Goal: Check status: Check status

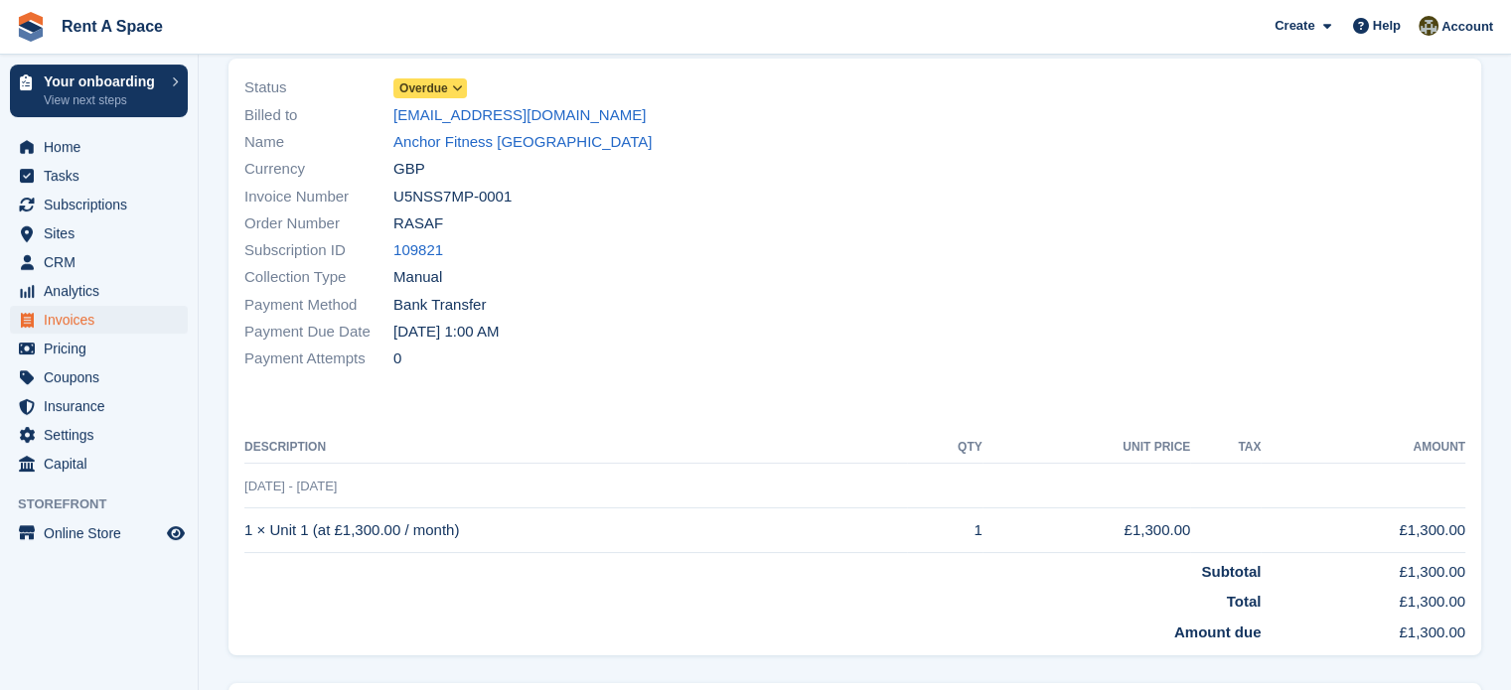
scroll to position [152, 0]
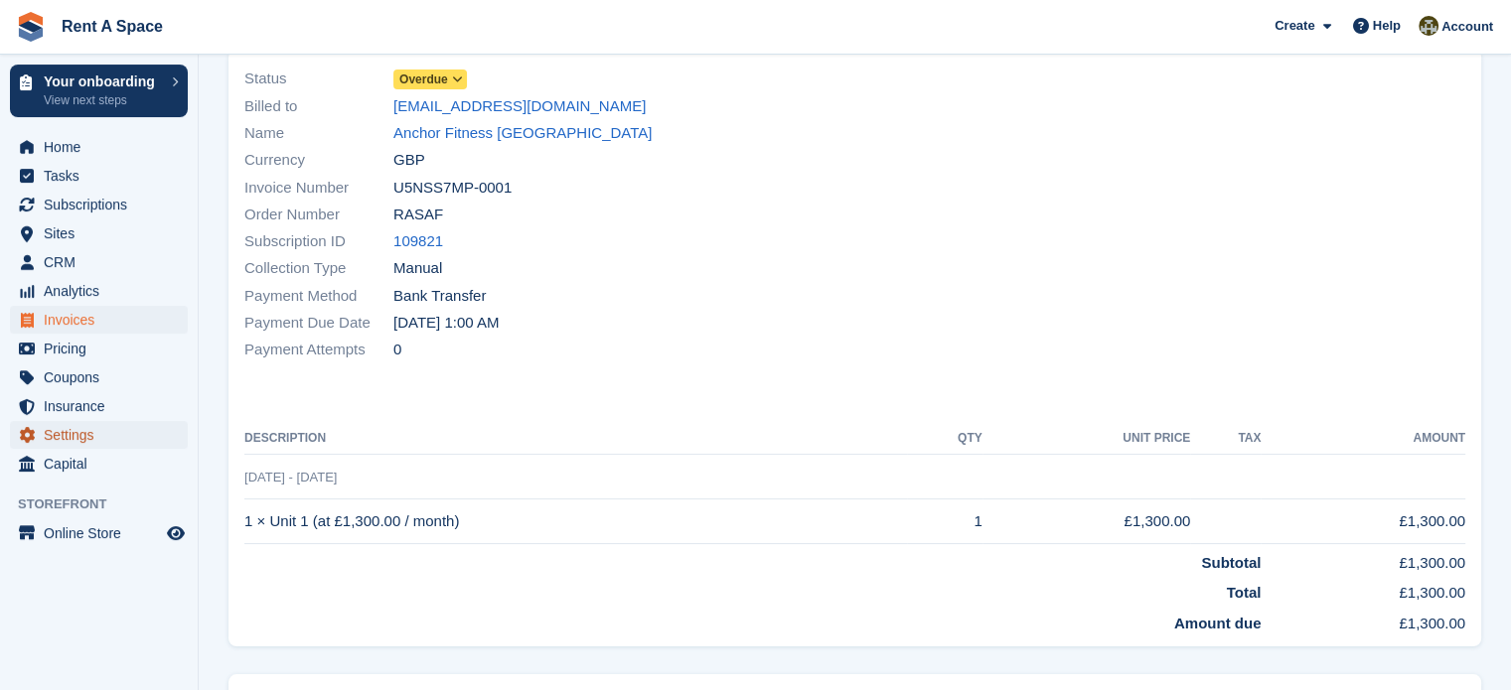
click at [71, 431] on span "Settings" at bounding box center [103, 435] width 119 height 28
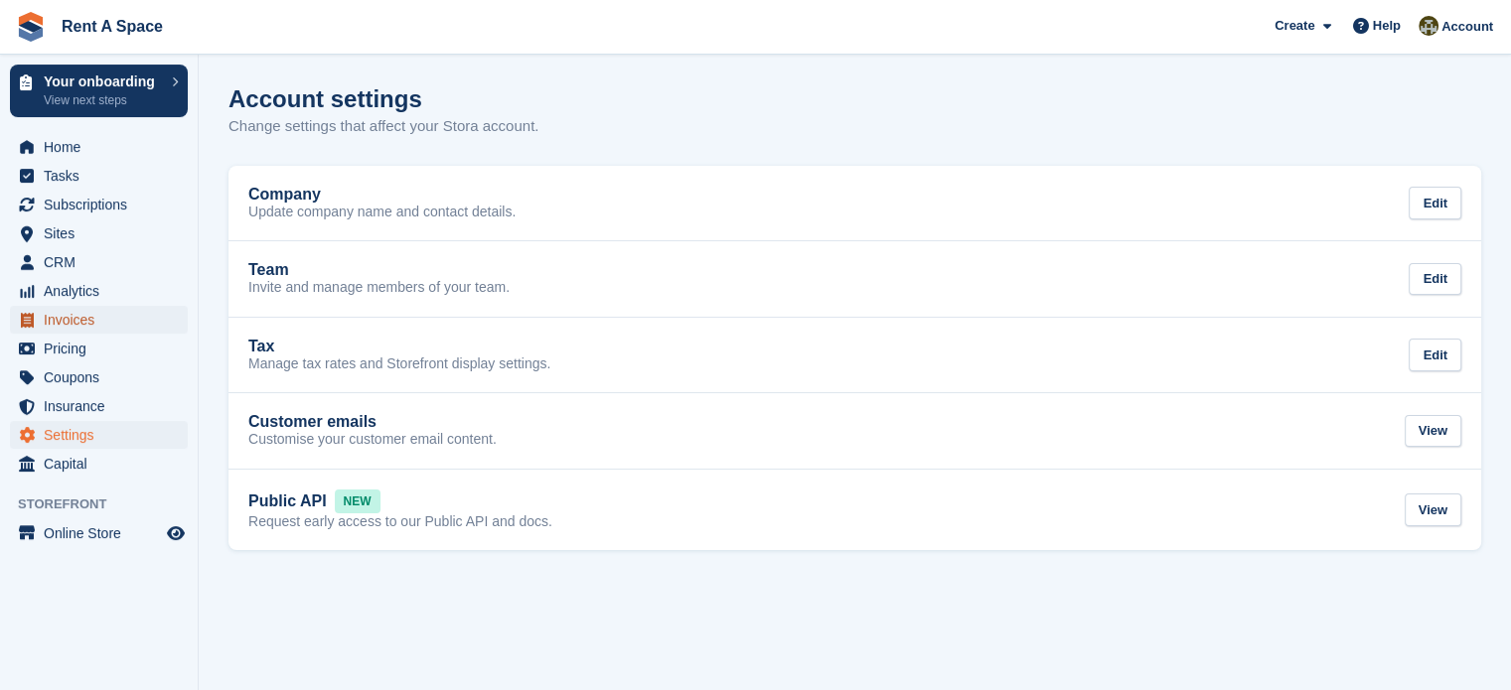
click at [67, 325] on span "Invoices" at bounding box center [103, 320] width 119 height 28
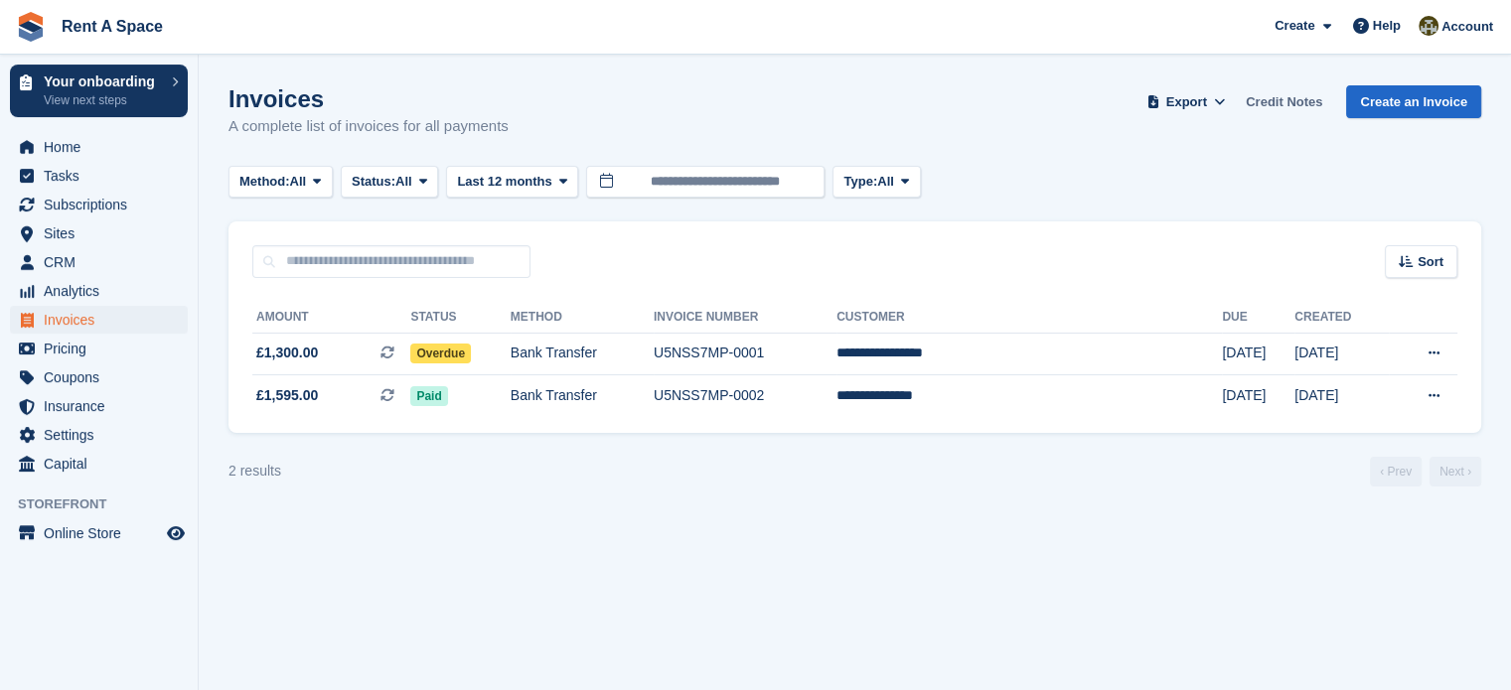
click at [1299, 94] on link "Credit Notes" at bounding box center [1284, 101] width 92 height 33
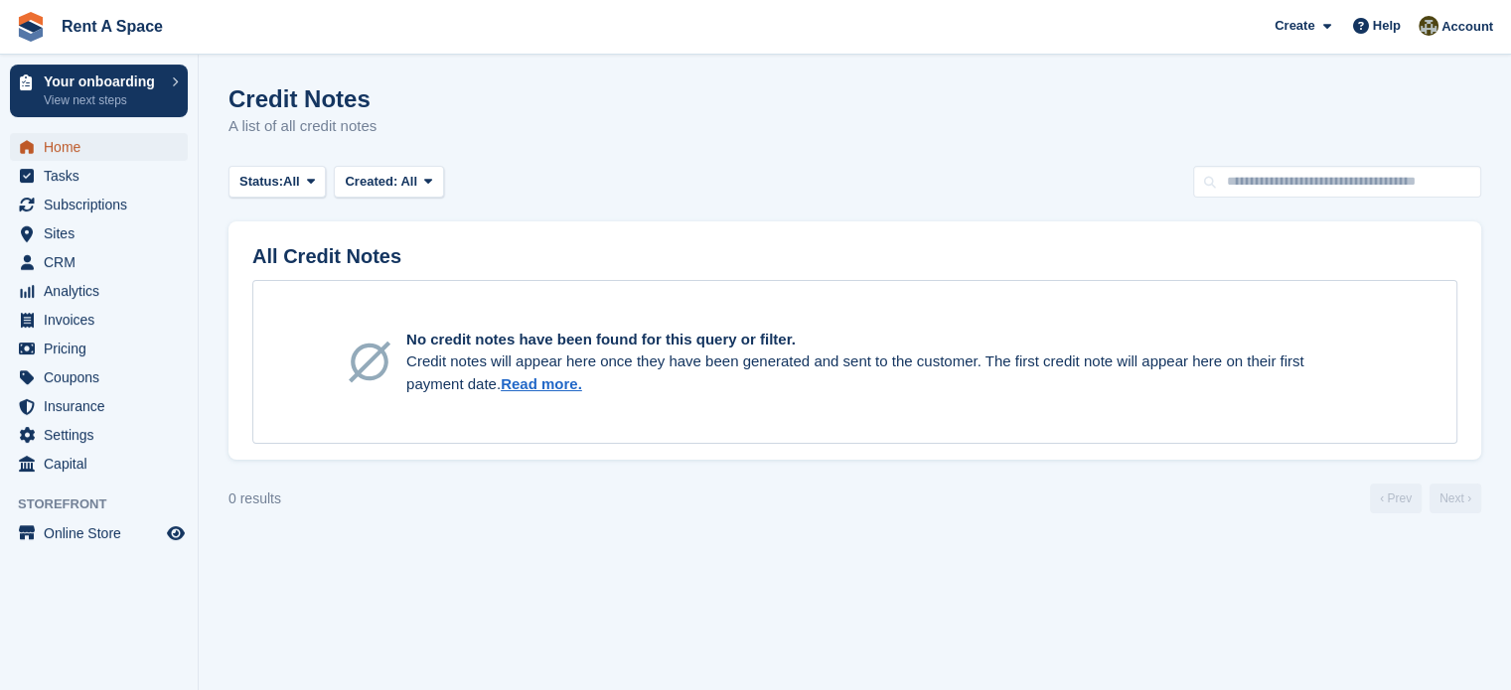
click at [57, 142] on span "Home" at bounding box center [103, 147] width 119 height 28
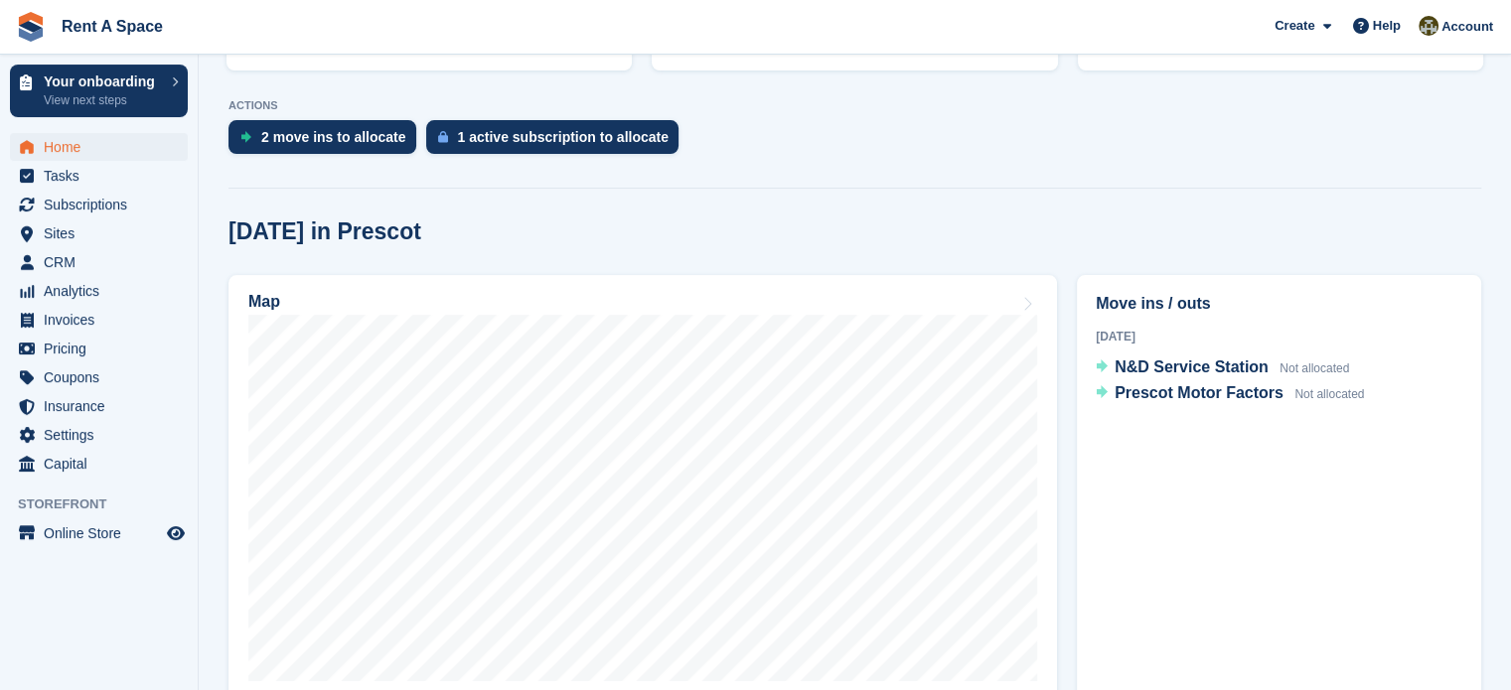
scroll to position [409, 0]
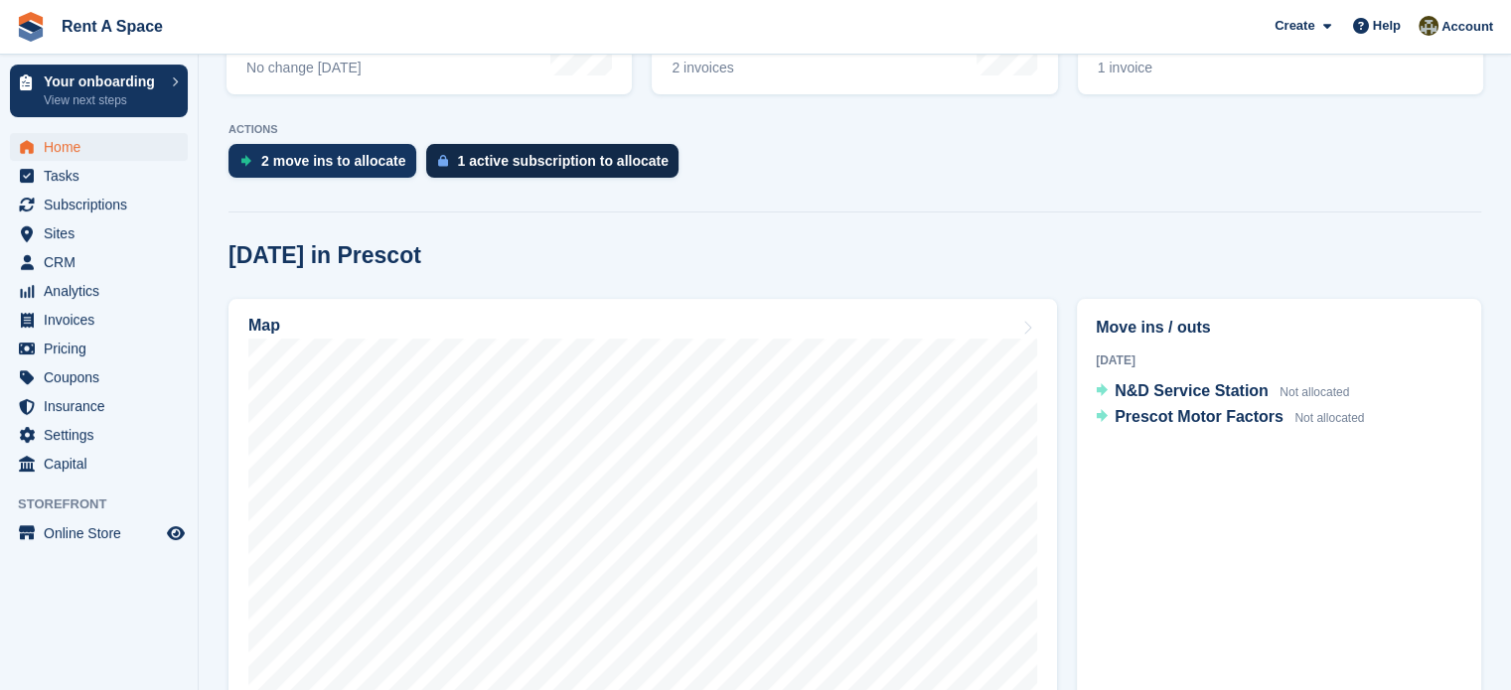
click at [576, 153] on div "1 active subscription to allocate" at bounding box center [563, 161] width 211 height 16
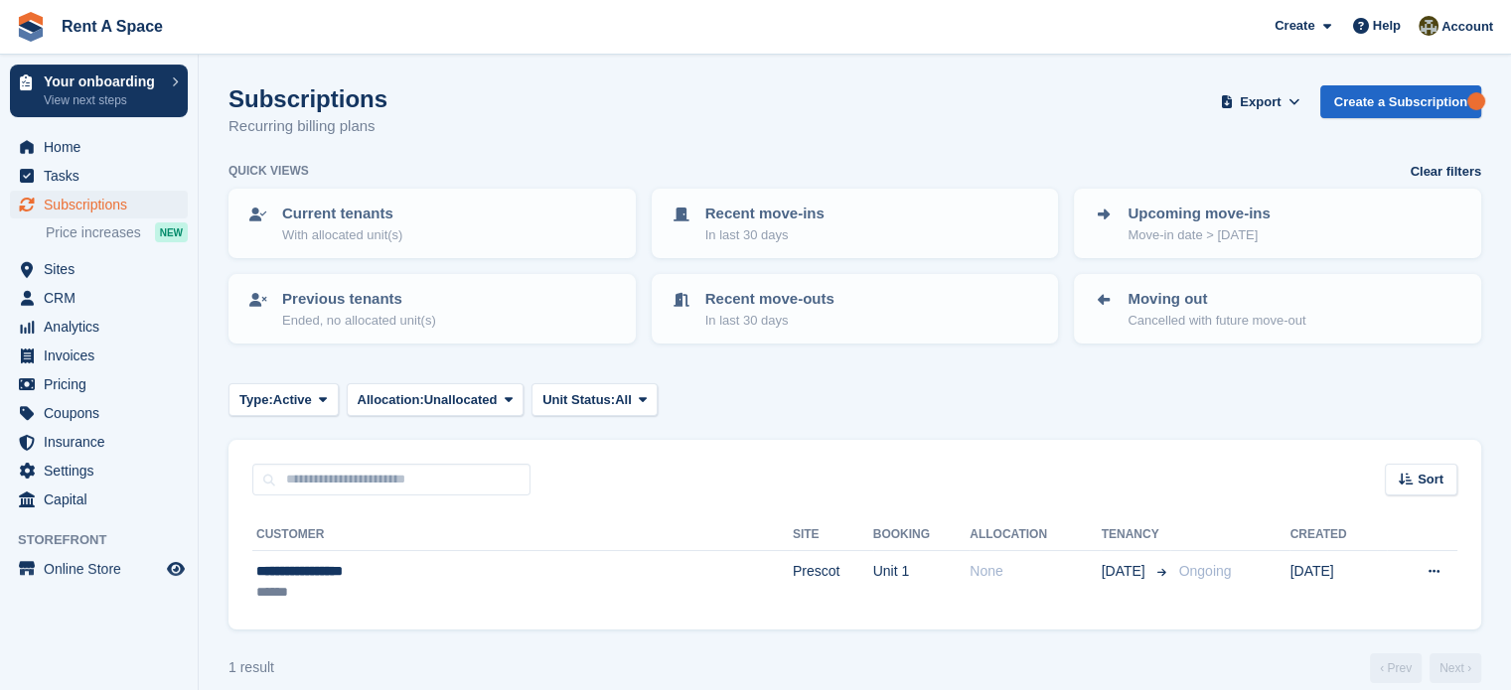
scroll to position [20, 0]
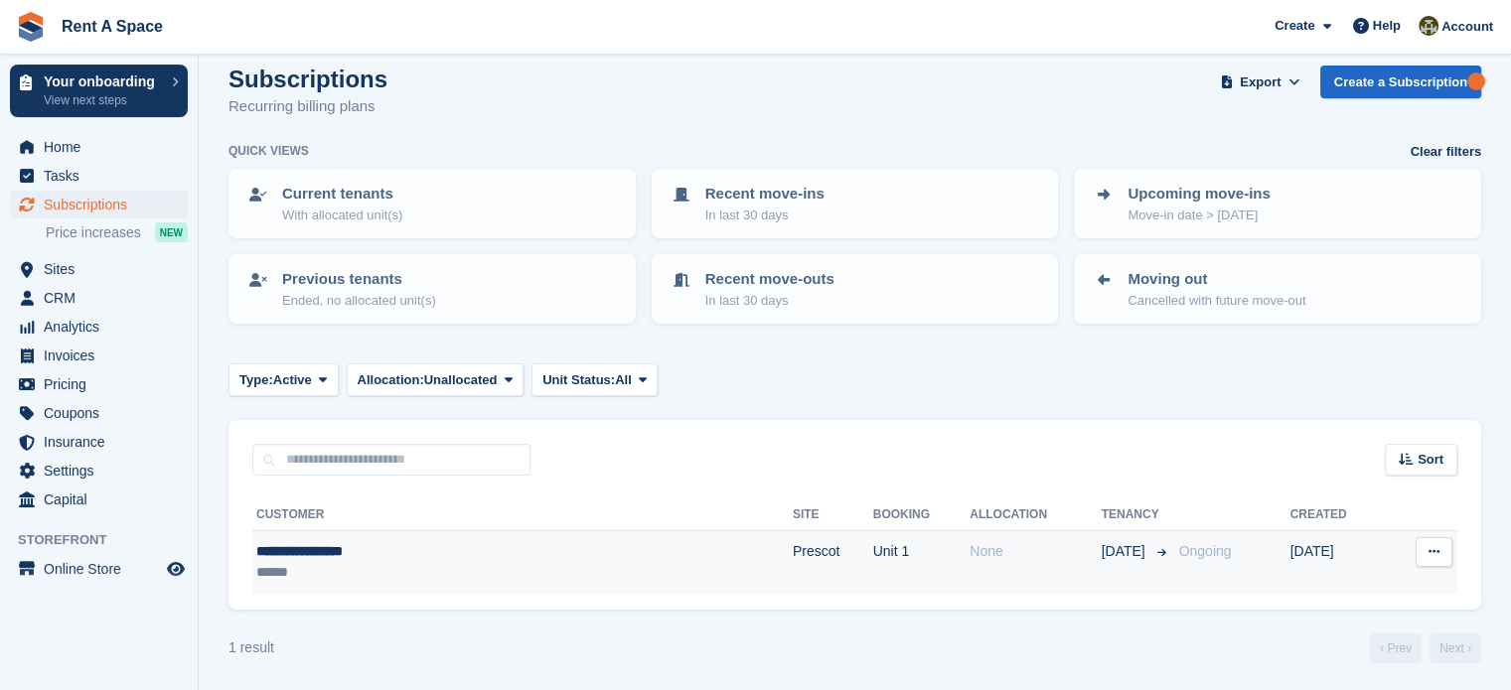
click at [308, 557] on div "**********" at bounding box center [413, 551] width 314 height 21
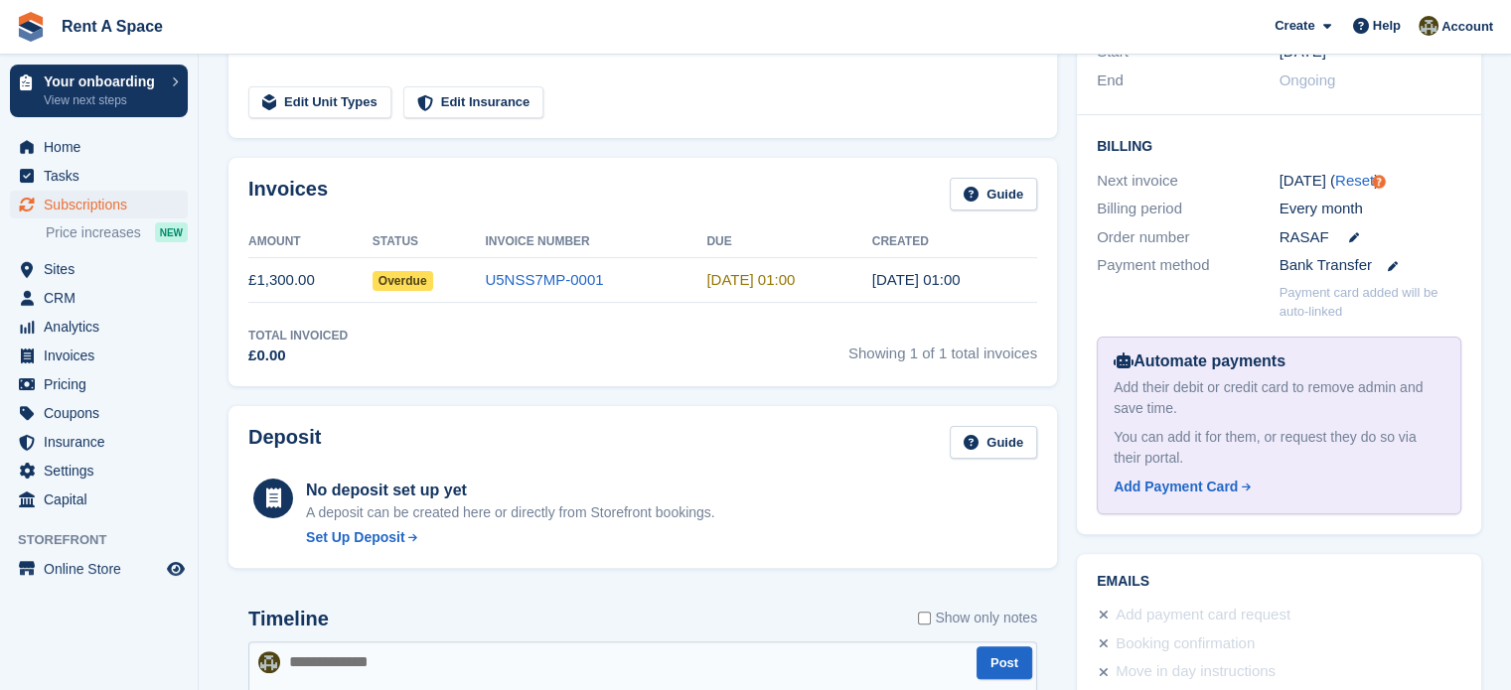
scroll to position [426, 0]
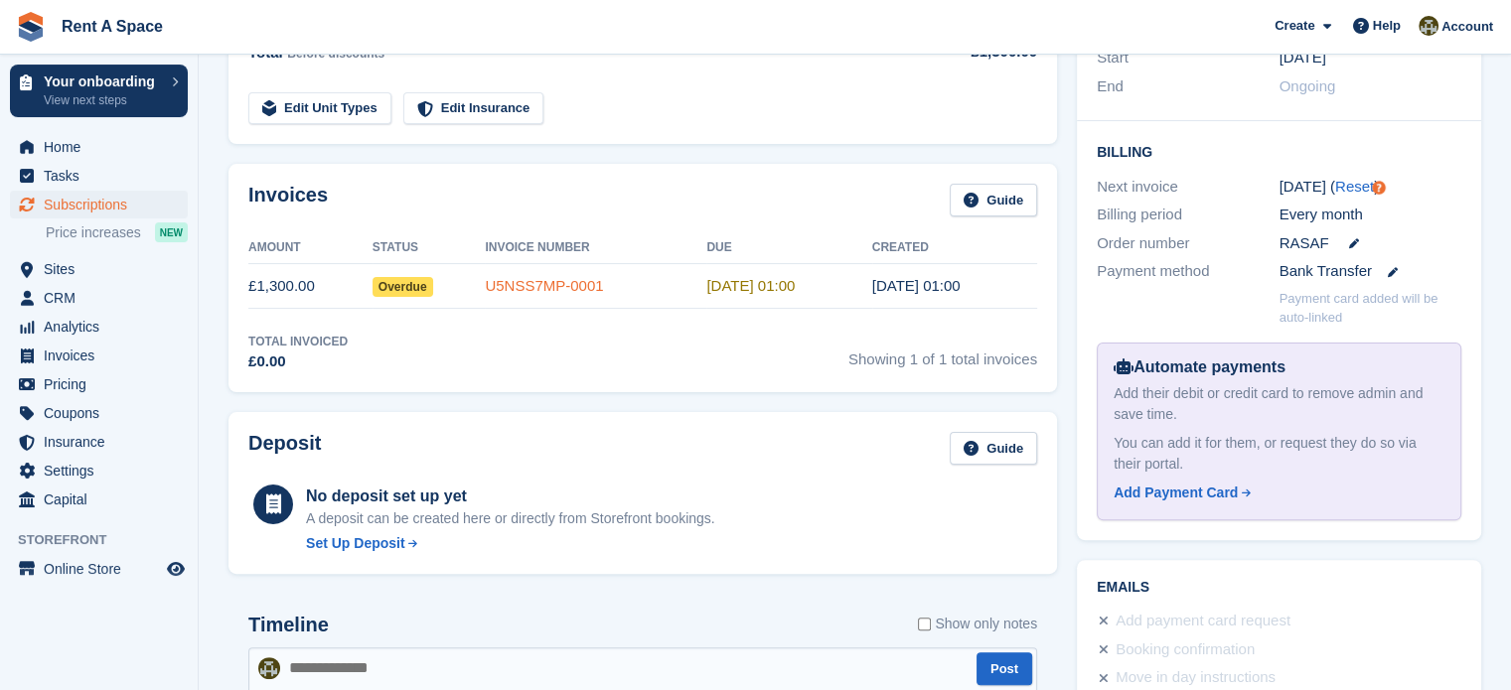
click at [526, 286] on link "U5NSS7MP-0001" at bounding box center [544, 285] width 118 height 17
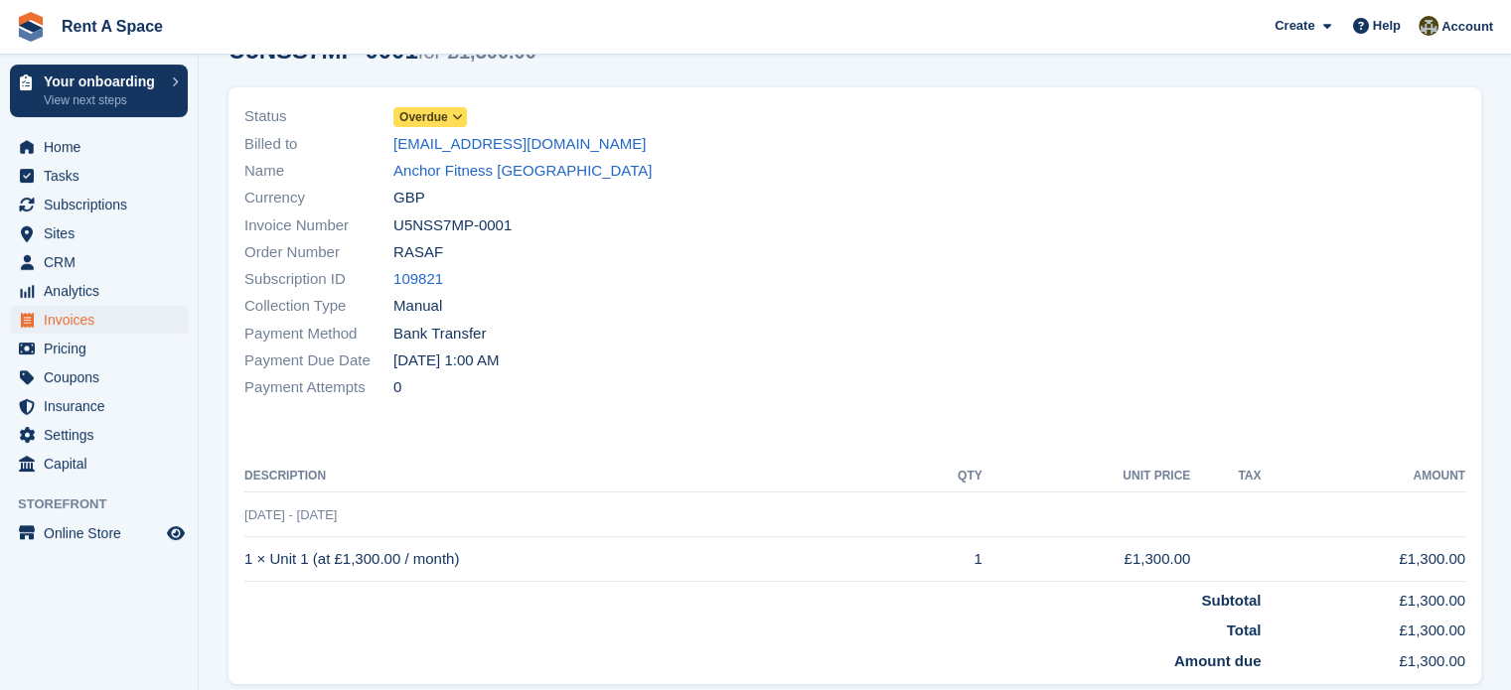
scroll to position [137, 0]
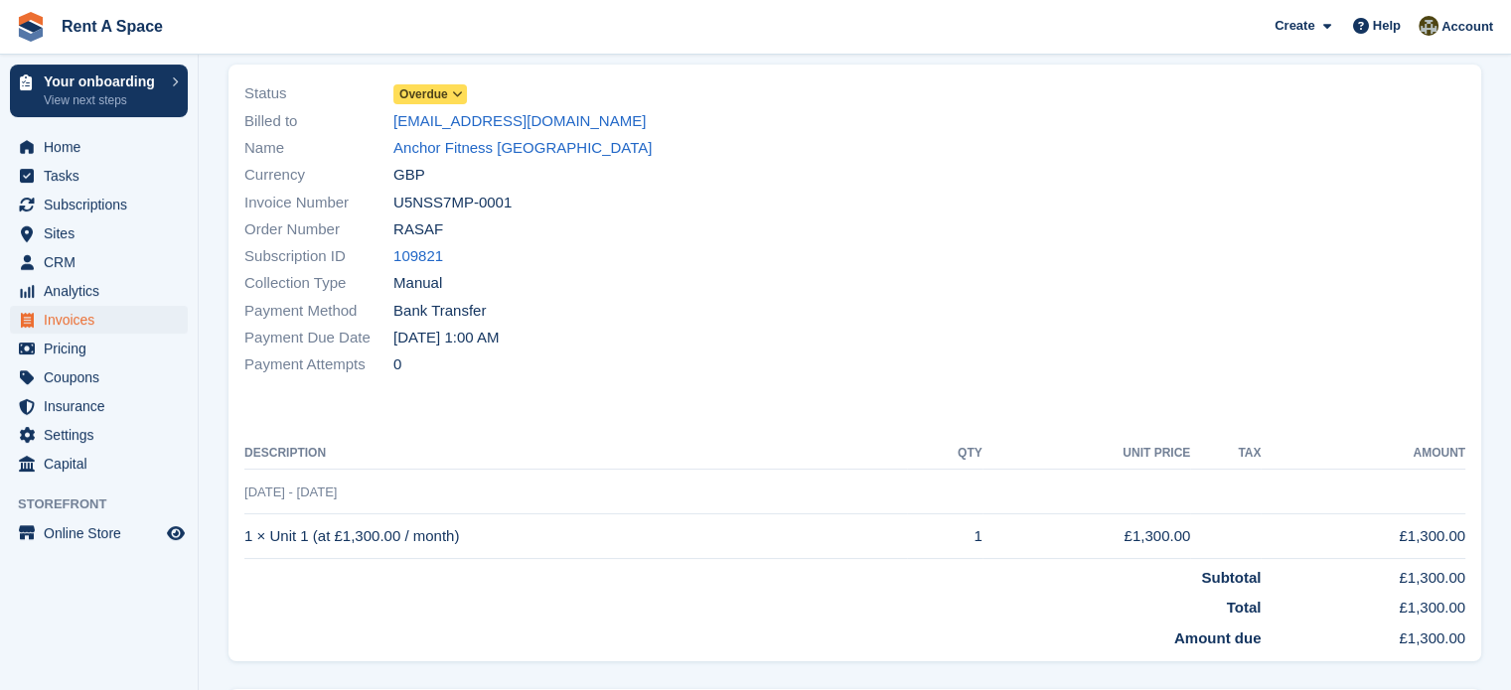
click at [453, 95] on icon at bounding box center [457, 94] width 11 height 12
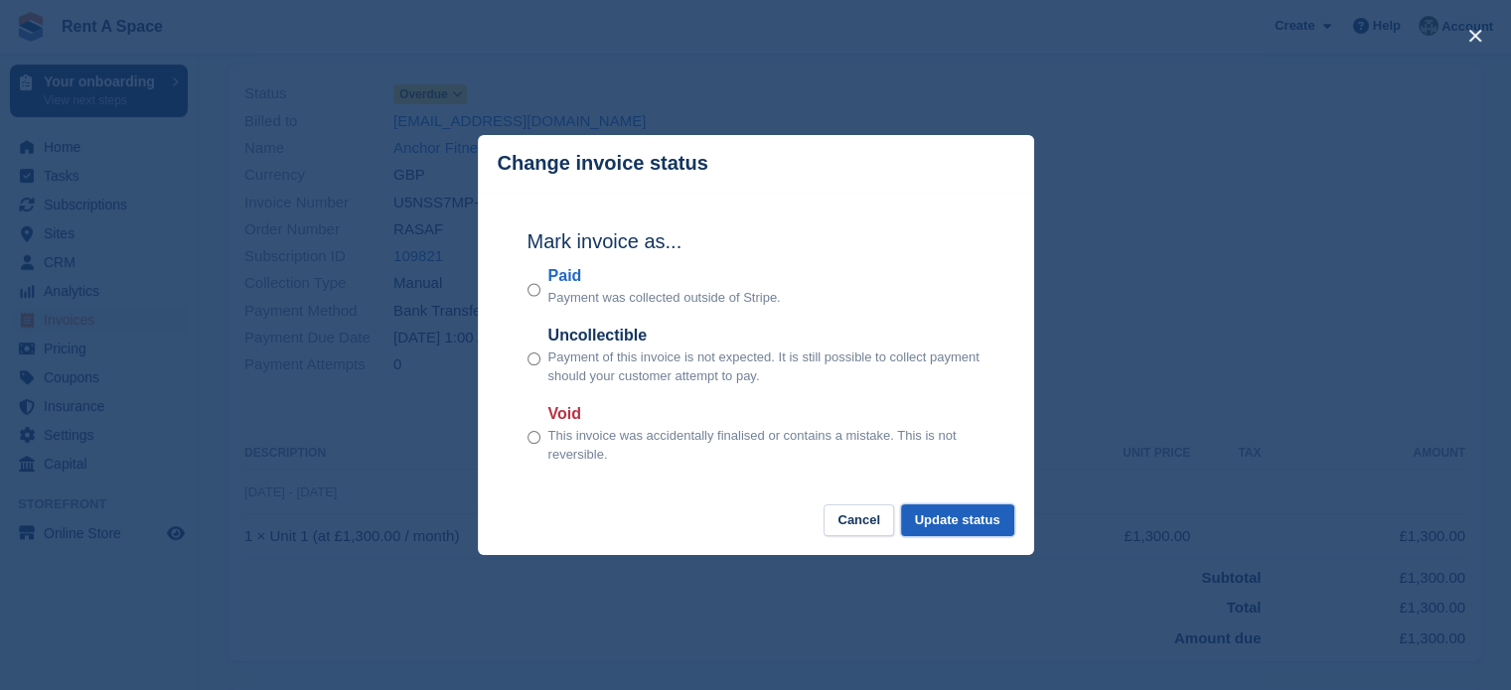
click at [970, 524] on button "Update status" at bounding box center [957, 521] width 113 height 33
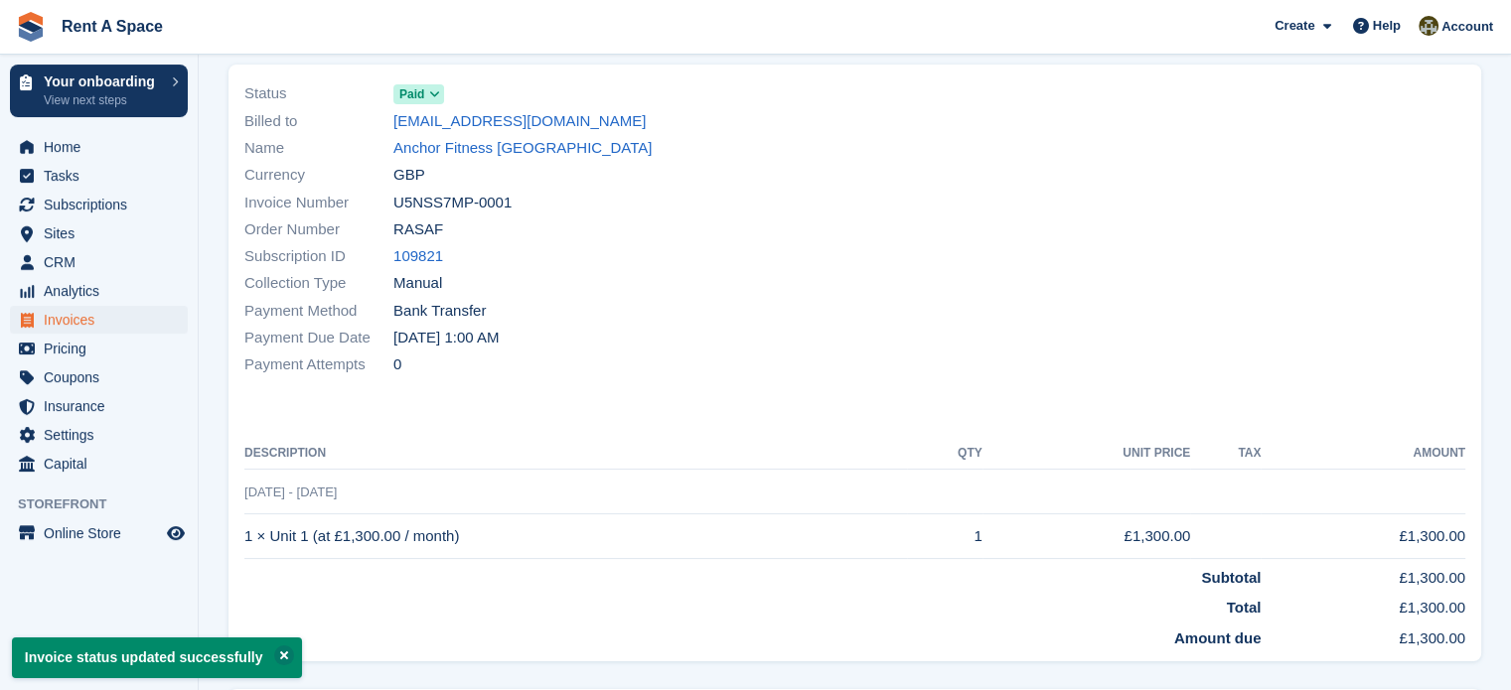
scroll to position [0, 0]
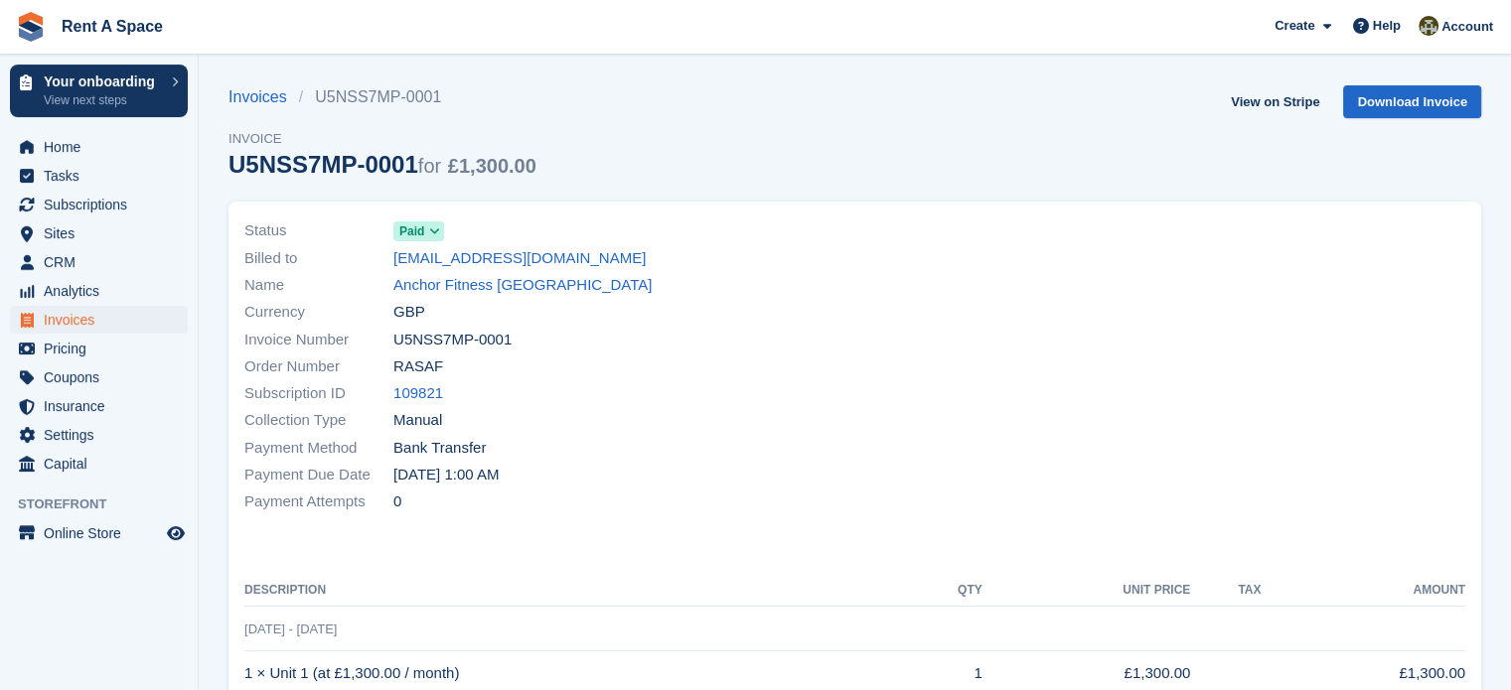
click at [272, 658] on td "1 × Unit 1 (at £1,300.00 / month)" at bounding box center [575, 674] width 663 height 45
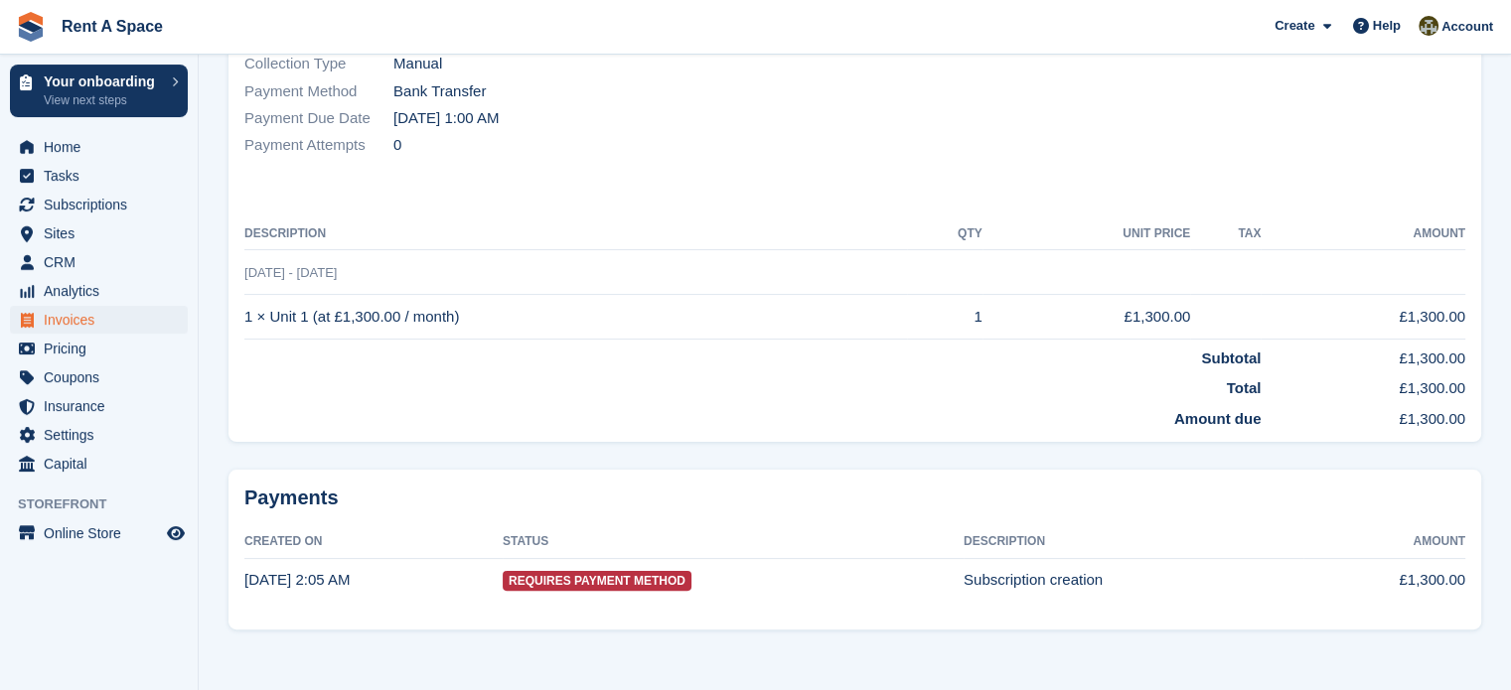
scroll to position [362, 0]
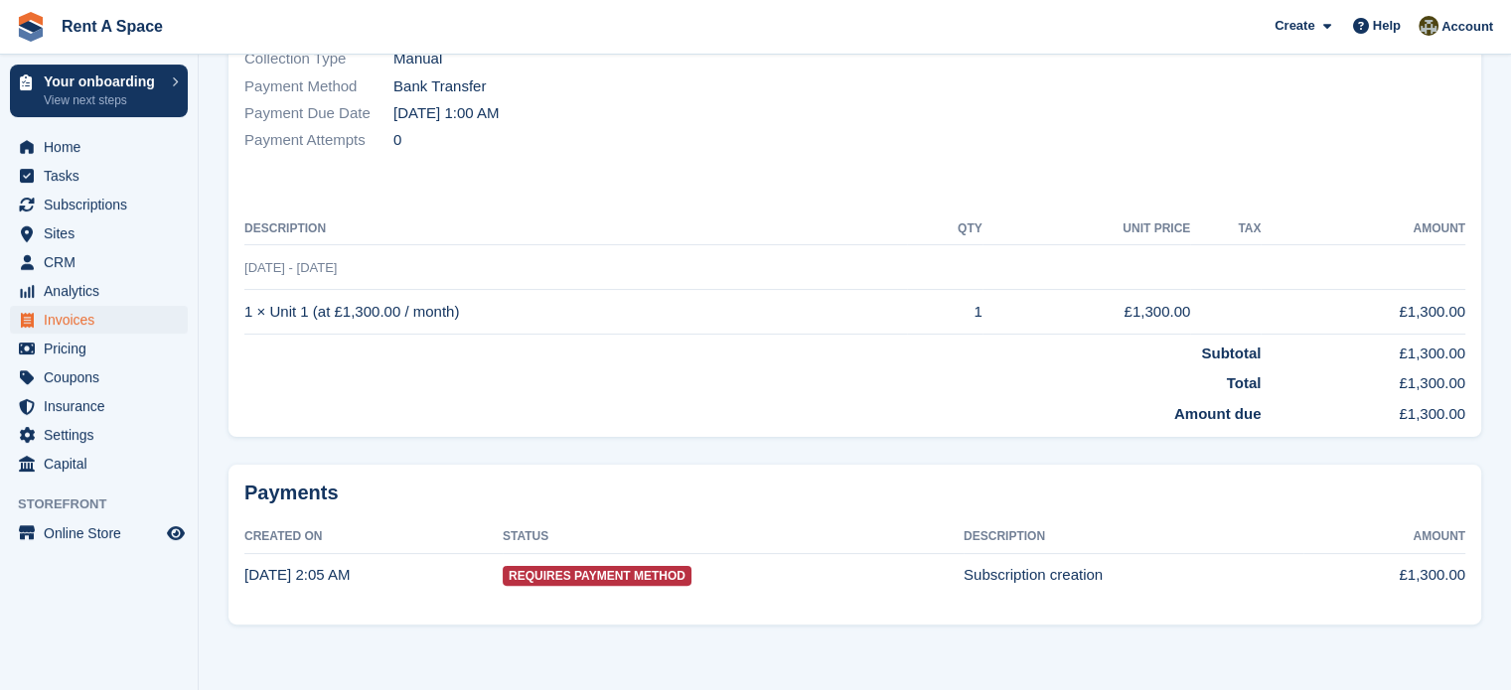
click at [579, 577] on span "Requires Payment Method" at bounding box center [597, 576] width 189 height 20
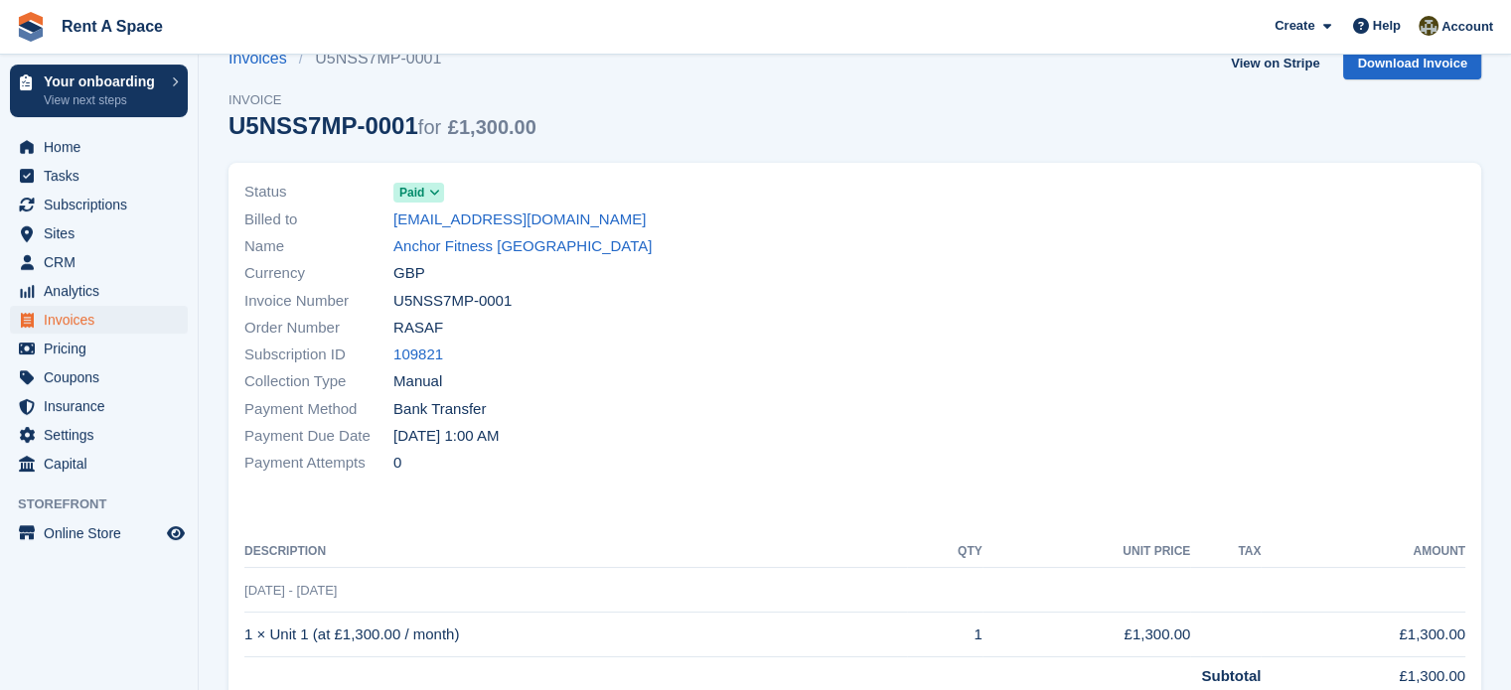
scroll to position [36, 0]
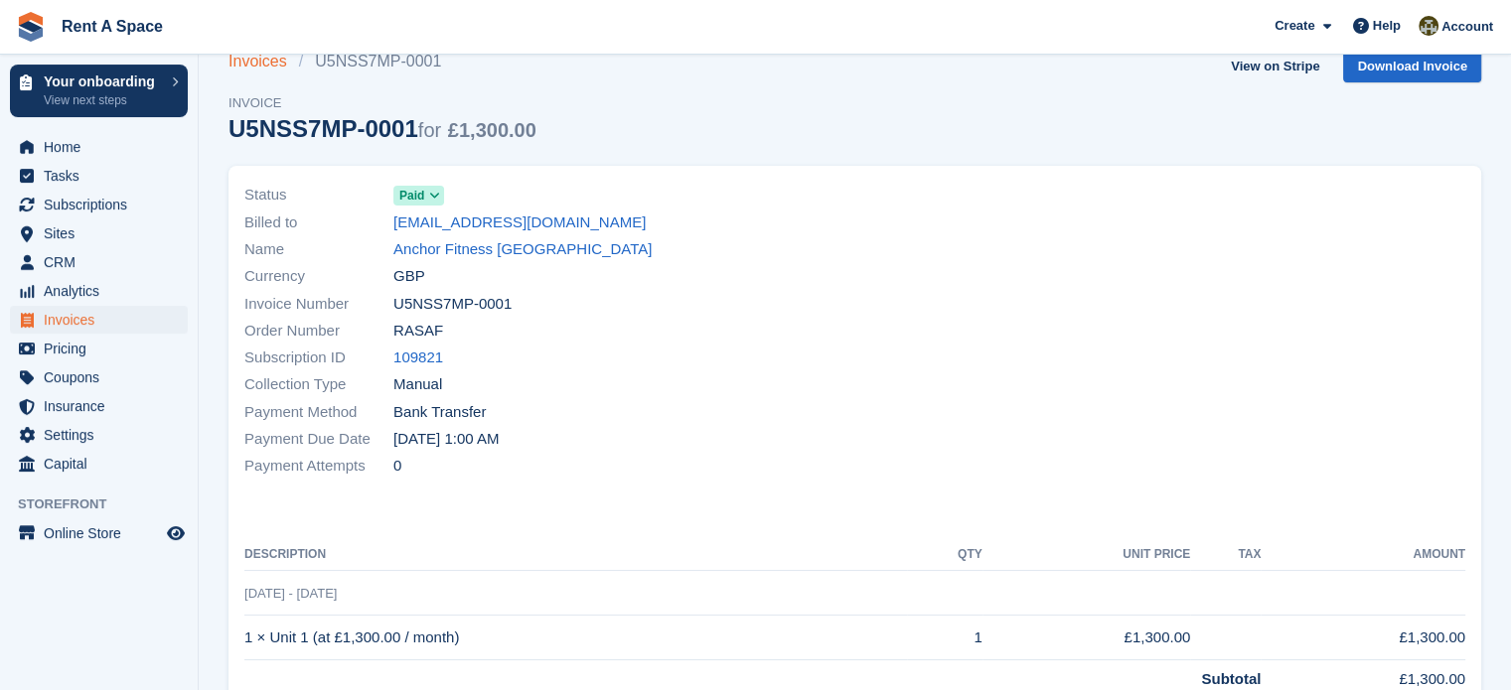
click at [266, 61] on link "Invoices" at bounding box center [263, 62] width 71 height 24
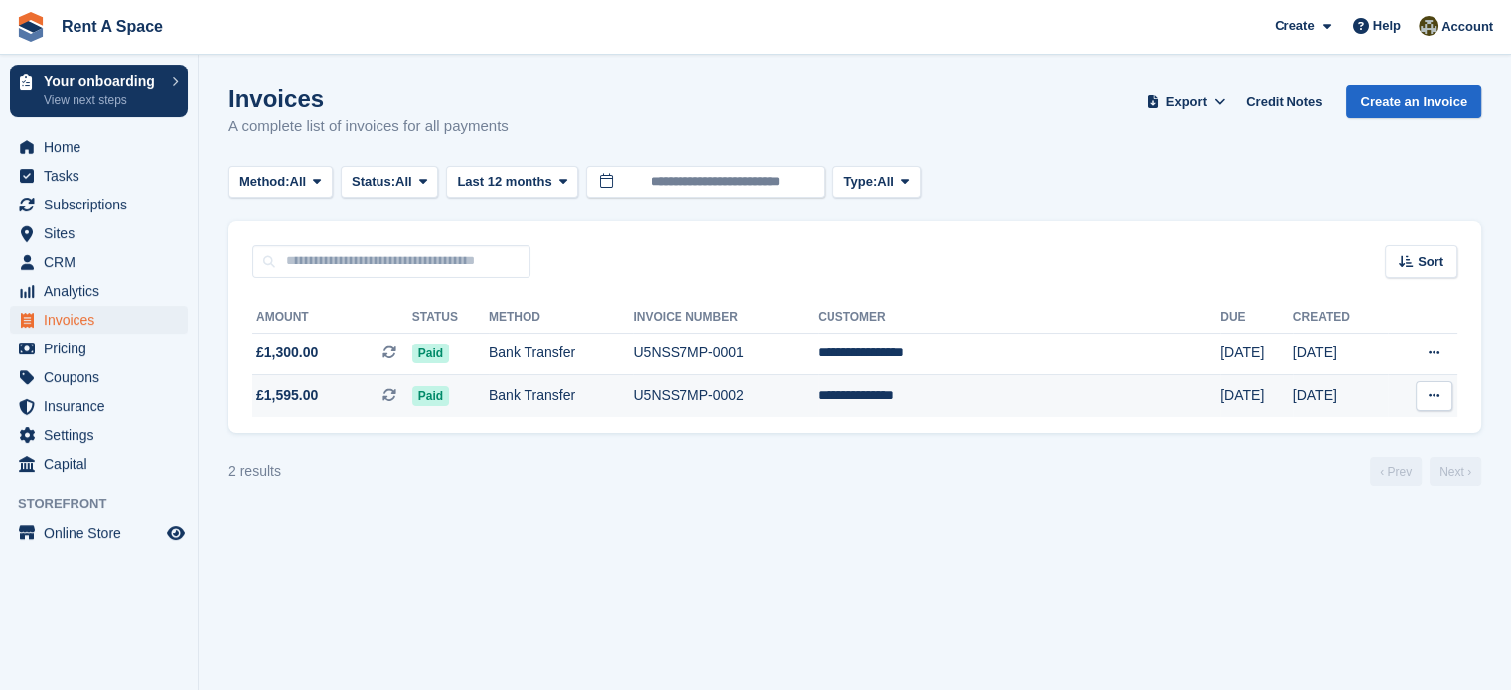
click at [1428, 397] on icon at bounding box center [1433, 395] width 11 height 13
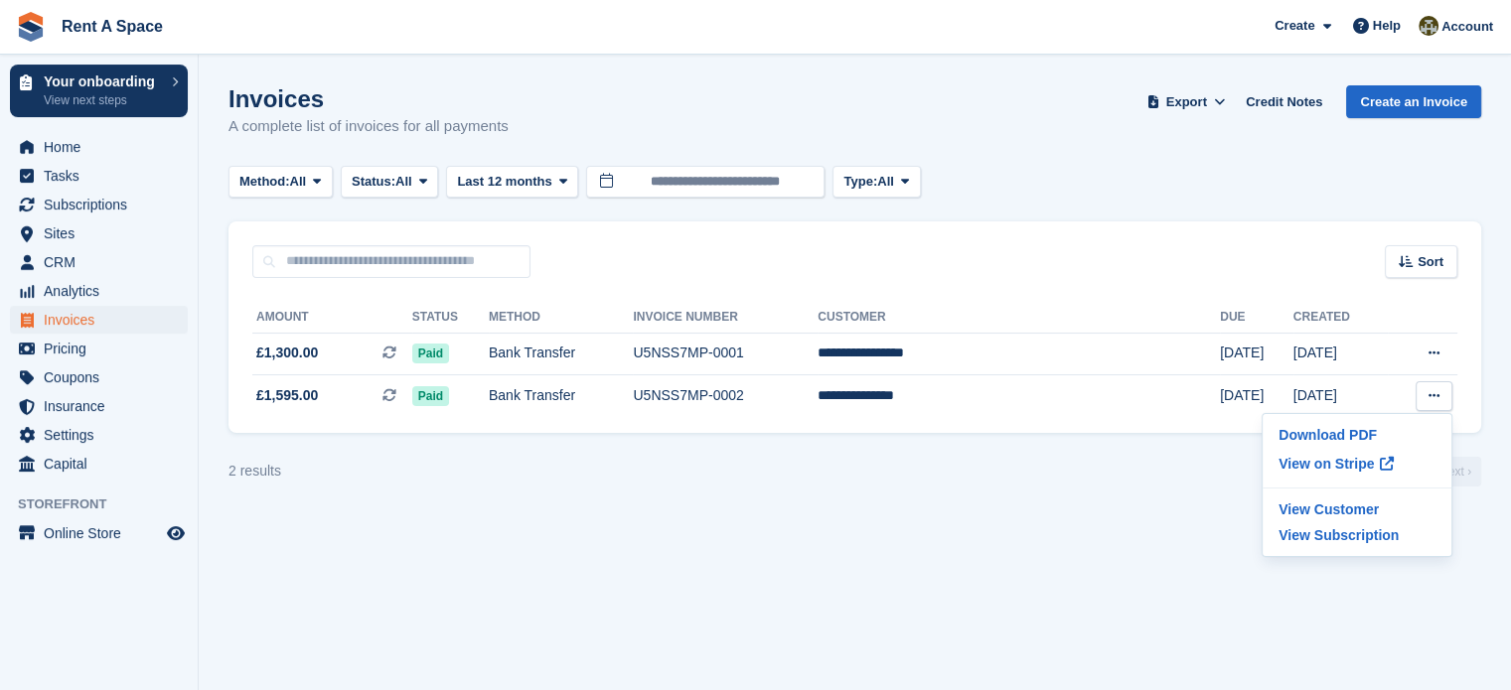
click at [1160, 522] on section "Invoices A complete list of invoices for all payments Export Export Invoices Ex…" at bounding box center [855, 345] width 1312 height 690
